Goal: Task Accomplishment & Management: Manage account settings

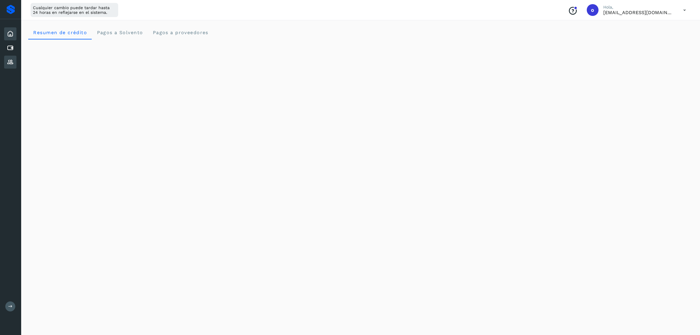
click at [9, 63] on icon at bounding box center [10, 62] width 7 height 7
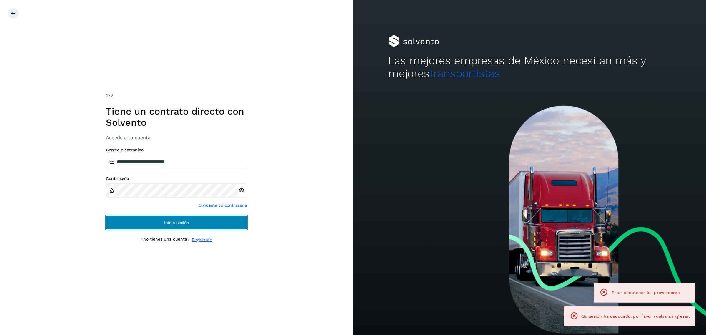
click at [199, 222] on button "Inicia sesión" at bounding box center [176, 222] width 141 height 14
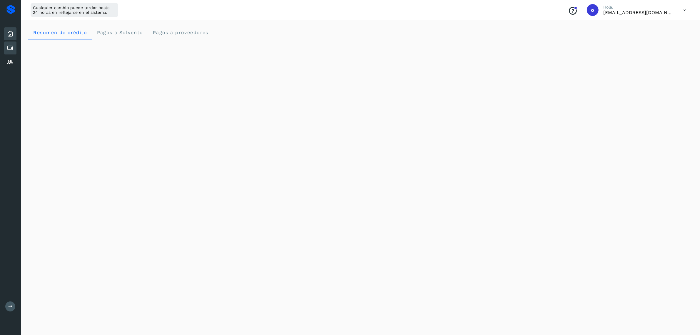
click at [8, 47] on icon at bounding box center [10, 47] width 7 height 7
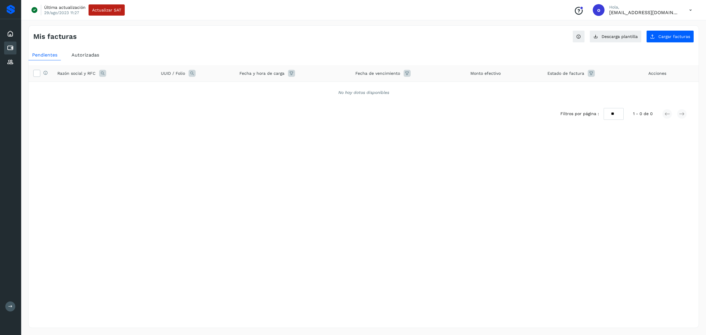
click at [78, 58] on div "Autorizadas" at bounding box center [85, 55] width 35 height 11
click at [8, 38] on div "Inicio" at bounding box center [10, 33] width 12 height 13
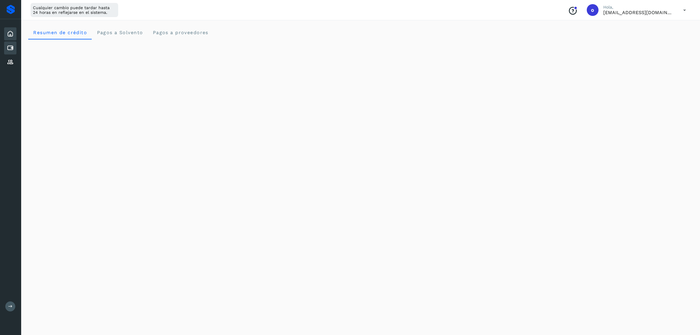
click at [9, 52] on div "Cuentas por pagar" at bounding box center [10, 47] width 12 height 13
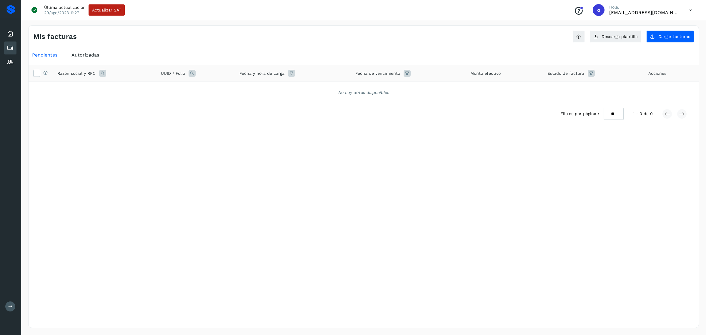
click at [21, 68] on div "Mis facturas Ver instrucciones para cargar Facturas Descarga plantilla Cargar f…" at bounding box center [363, 176] width 685 height 317
click at [12, 60] on icon at bounding box center [10, 62] width 7 height 7
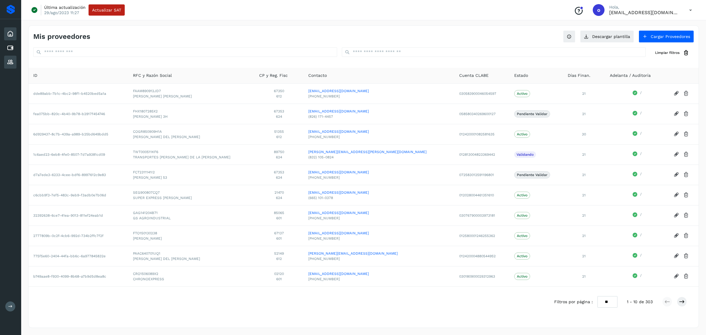
click at [11, 32] on icon at bounding box center [10, 33] width 7 height 7
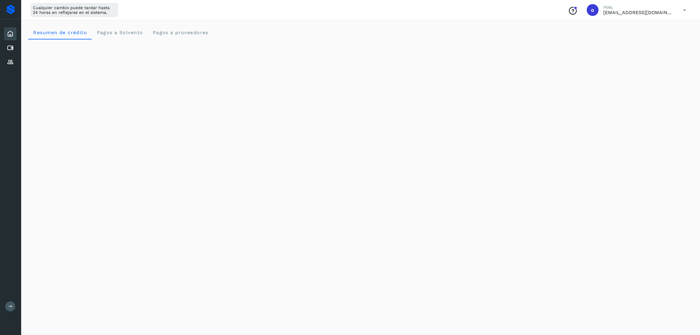
click at [522, 43] on div "Initializing..." at bounding box center [360, 300] width 665 height 522
